Goal: Information Seeking & Learning: Understand process/instructions

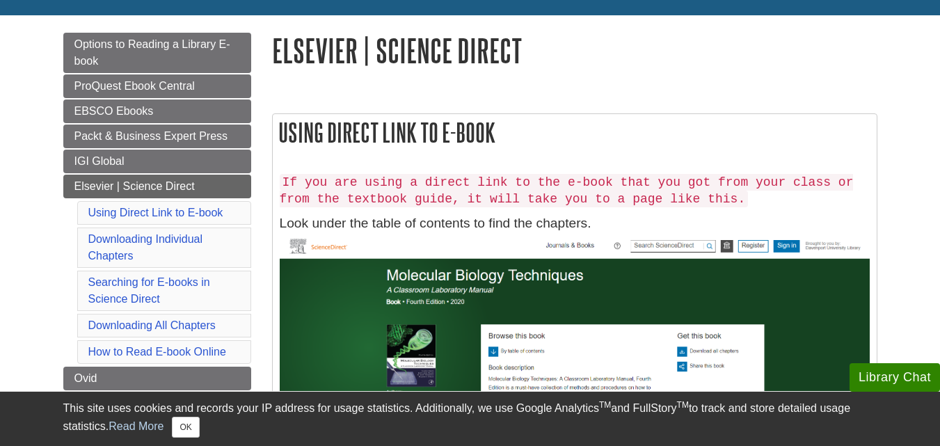
scroll to position [153, 0]
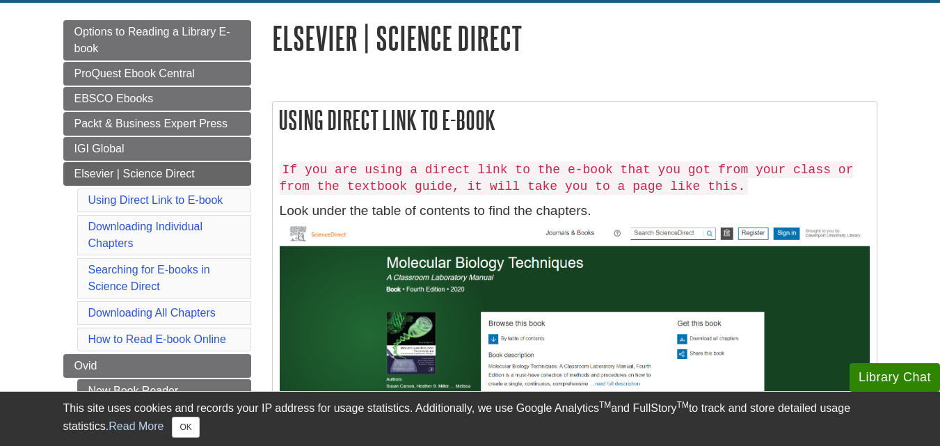
click at [385, 168] on code "If you are using a direct link to the e-book that you got from your class or fr…" at bounding box center [567, 177] width 574 height 33
click at [370, 134] on h2 "Using Direct Link to E-book" at bounding box center [575, 120] width 604 height 37
click at [372, 169] on code "If you are using a direct link to the e-book that you got from your class or fr…" at bounding box center [567, 177] width 574 height 33
click at [334, 138] on h2 "Using Direct Link to E-book" at bounding box center [575, 120] width 604 height 37
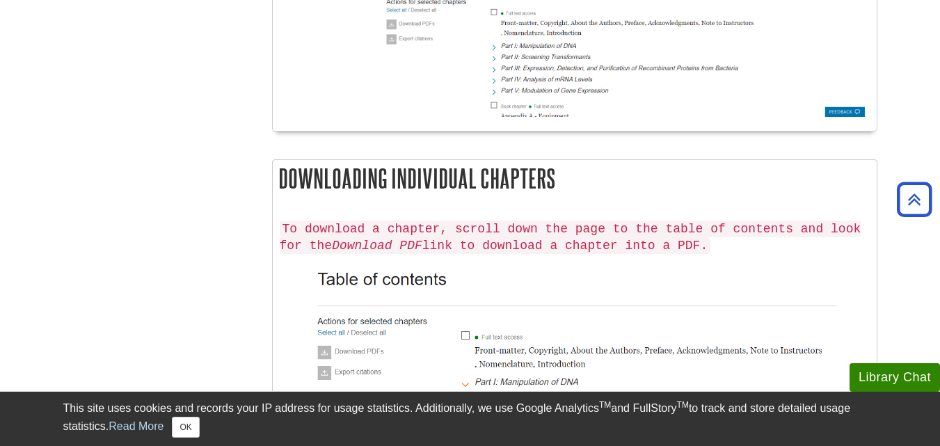
scroll to position [676, 0]
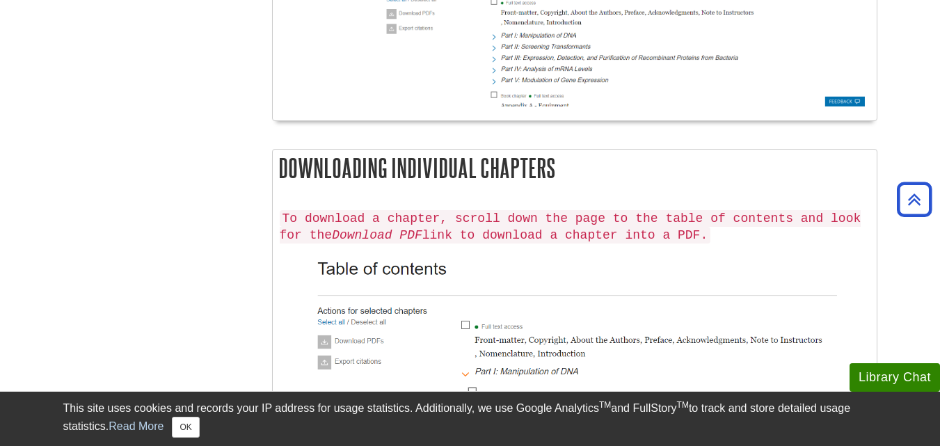
click at [402, 282] on img at bounding box center [575, 445] width 590 height 391
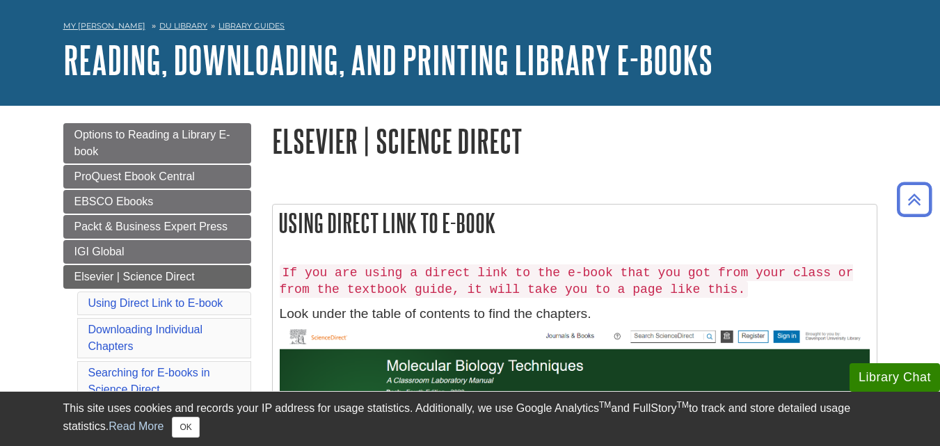
scroll to position [0, 0]
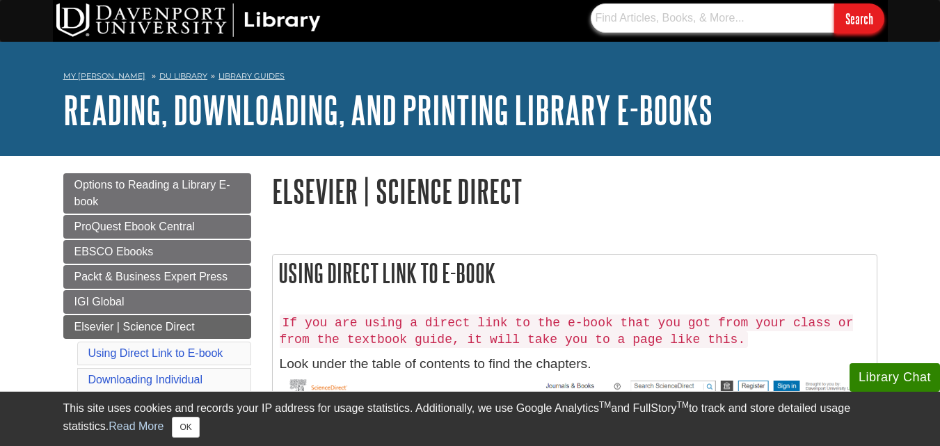
click at [654, 16] on input "text" at bounding box center [713, 17] width 244 height 29
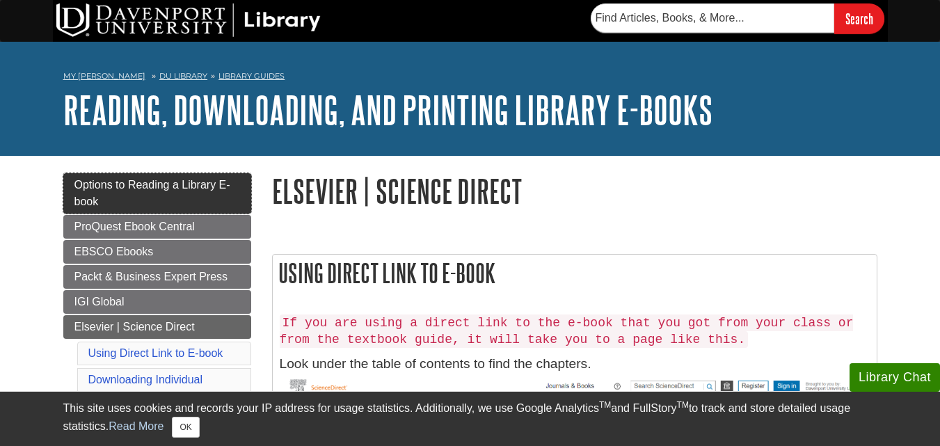
click at [150, 184] on span "Options to Reading a Library E-book" at bounding box center [152, 193] width 156 height 29
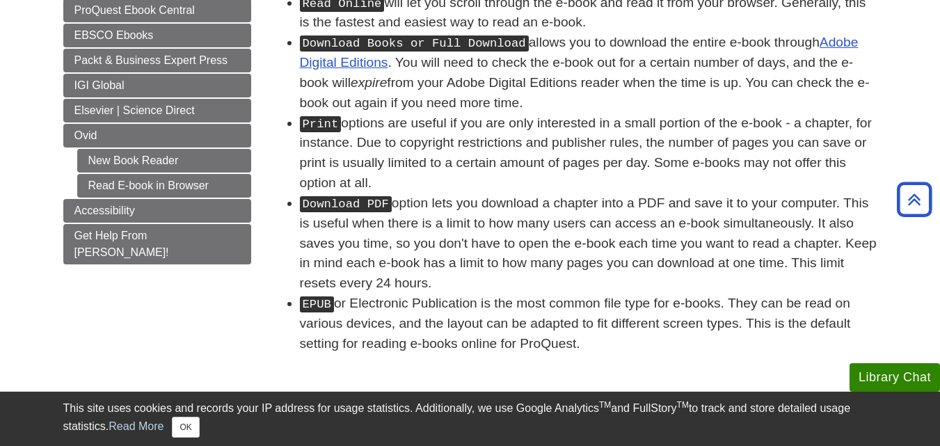
click at [446, 236] on li "Download PDF option lets you download a chapter into a PDF and save it to your …" at bounding box center [589, 243] width 578 height 100
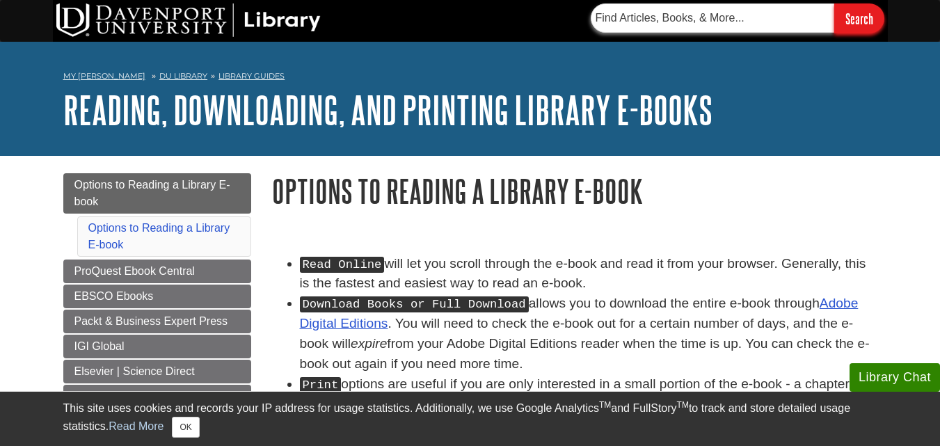
click at [621, 32] on form "Search" at bounding box center [738, 18] width 294 height 30
click at [617, 26] on input "text" at bounding box center [713, 17] width 244 height 29
paste input "[URL][DOMAIN_NAME][US_VEHICLE_IDENTIFICATION_NUMBER]"
type input "[URL][DOMAIN_NAME][US_VEHICLE_IDENTIFICATION_NUMBER]"
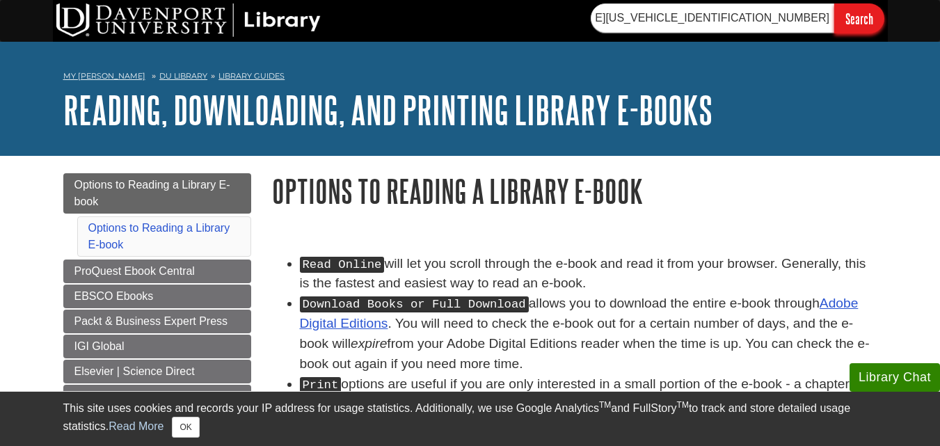
scroll to position [0, 0]
click at [854, 31] on input "Search" at bounding box center [859, 18] width 50 height 30
click at [848, 25] on input "Search" at bounding box center [859, 18] width 50 height 30
click at [866, 32] on input "Search" at bounding box center [859, 18] width 50 height 30
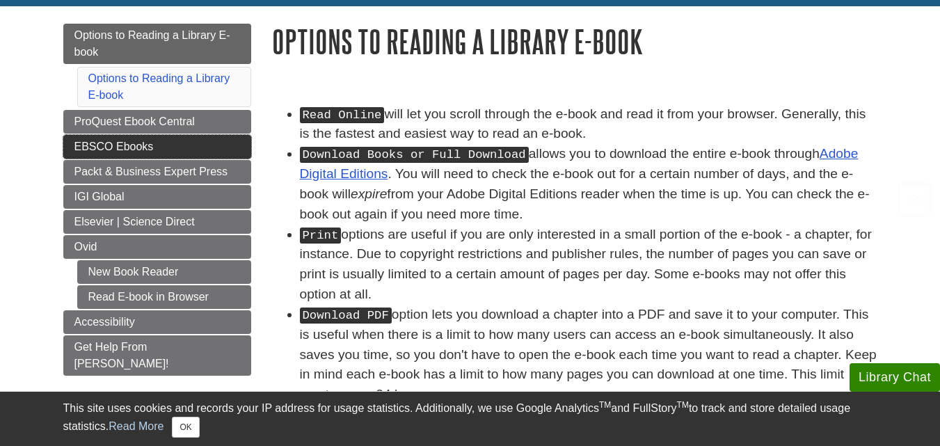
scroll to position [161, 0]
